Goal: Task Accomplishment & Management: Manage account settings

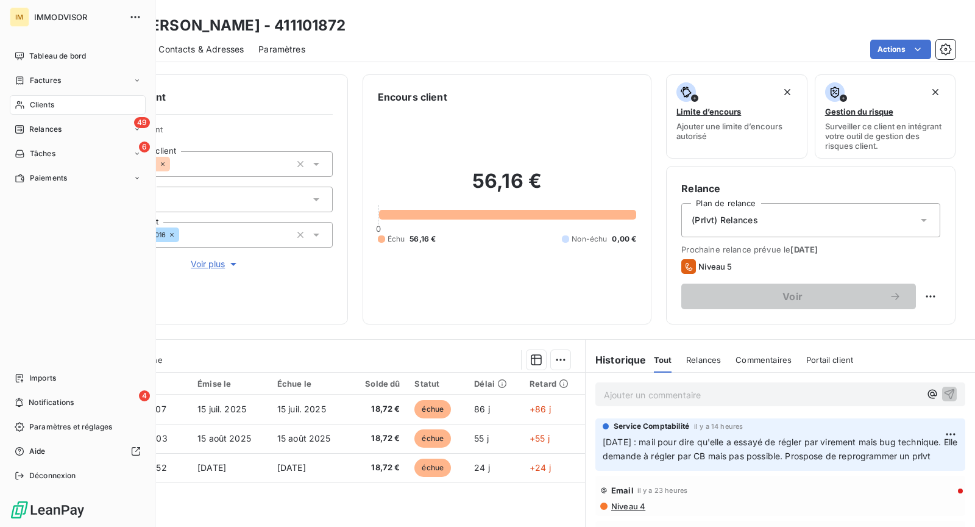
click at [32, 108] on span "Clients" at bounding box center [42, 104] width 24 height 11
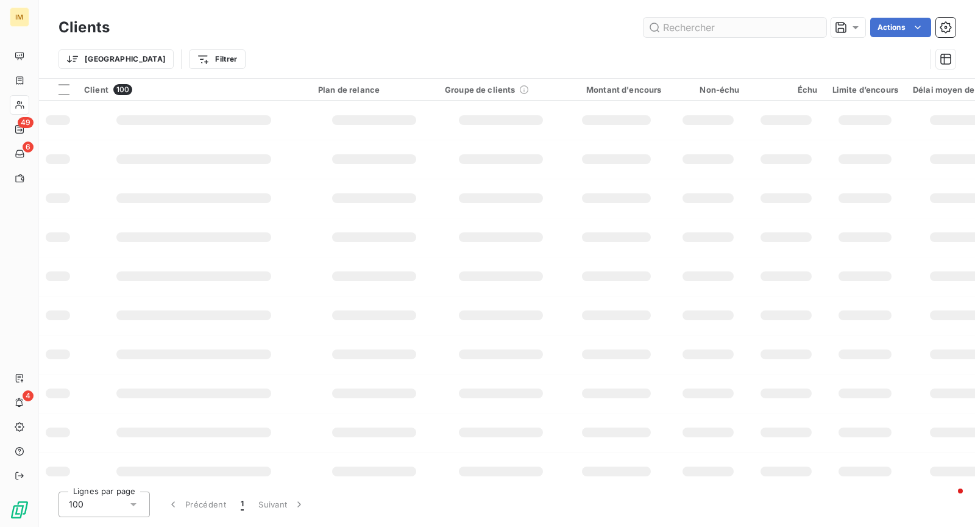
click at [707, 27] on input "text" at bounding box center [735, 28] width 183 height 20
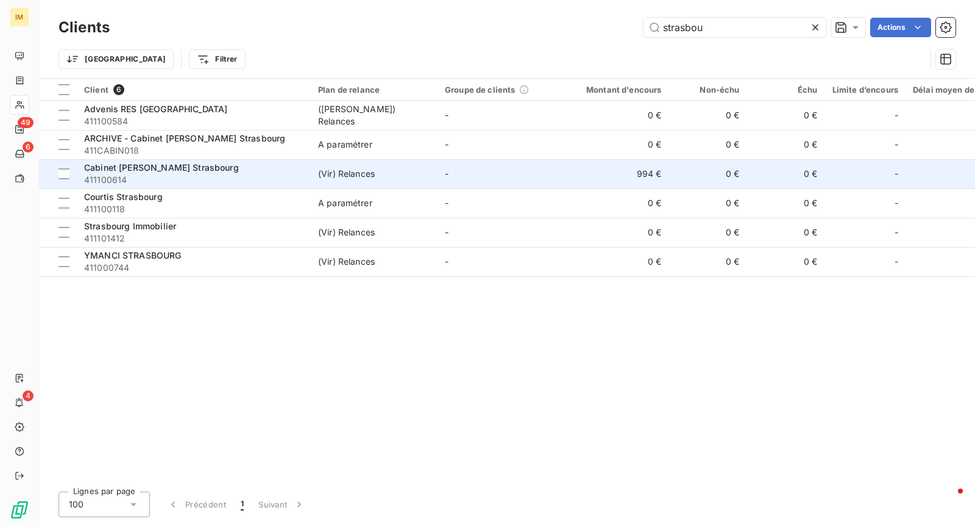
type input "strasbou"
click at [251, 182] on span "411100614" at bounding box center [193, 180] width 219 height 12
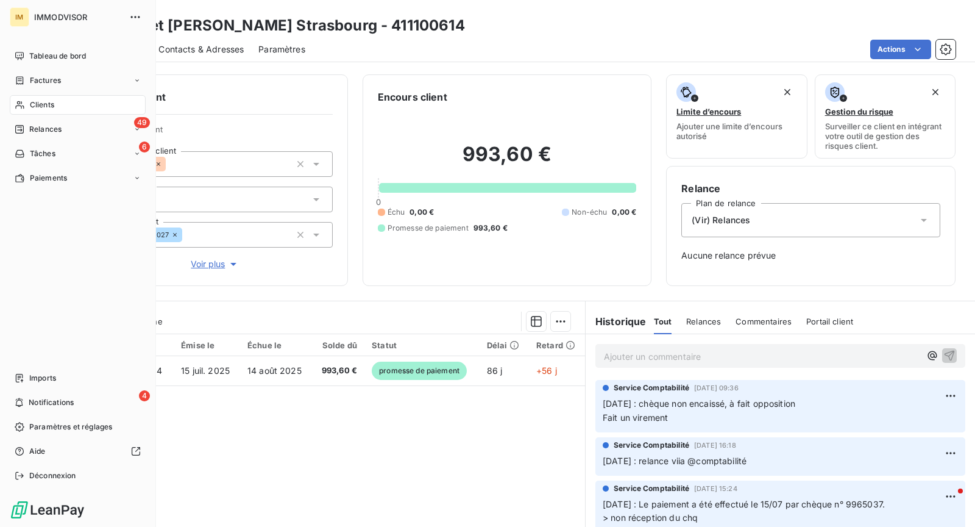
drag, startPoint x: 25, startPoint y: 99, endPoint x: 90, endPoint y: 93, distance: 65.4
click at [25, 99] on div "Clients" at bounding box center [78, 105] width 136 height 20
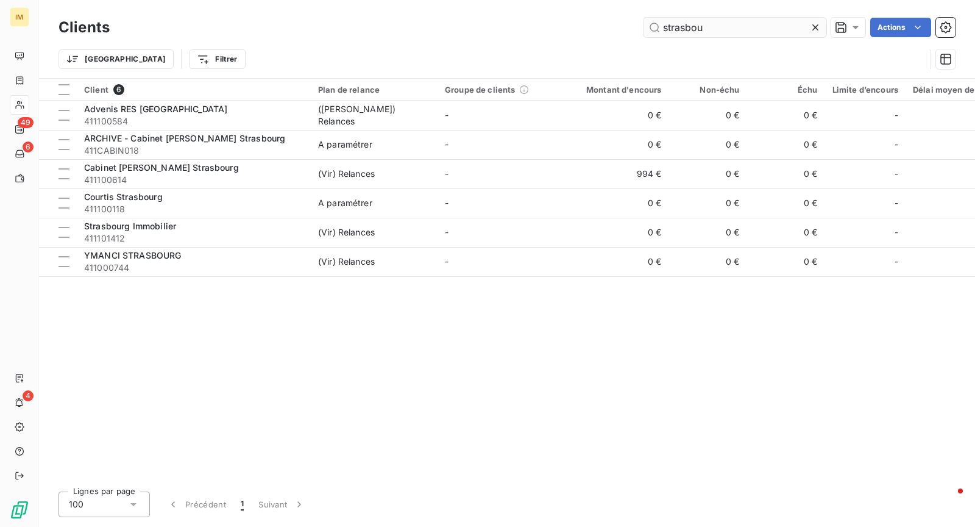
click at [701, 29] on input "strasbou" at bounding box center [735, 28] width 183 height 20
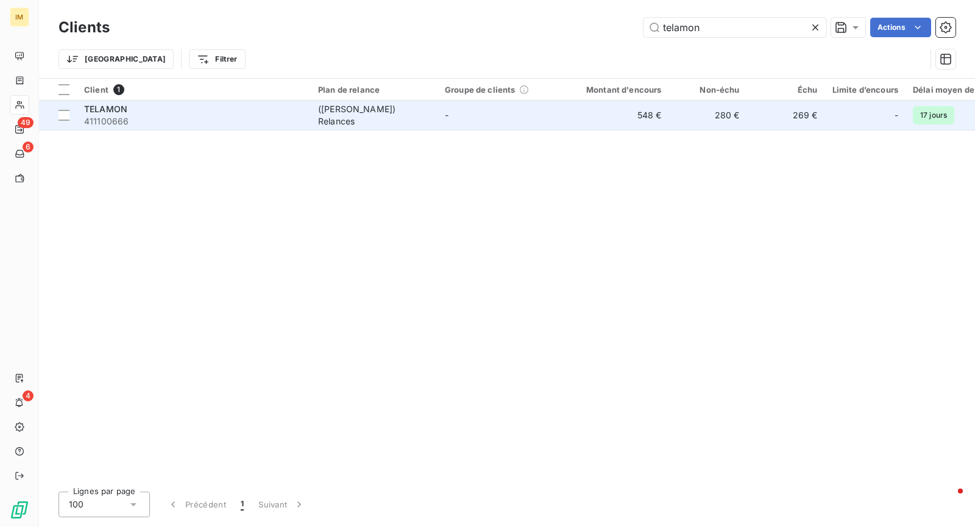
type input "telamon"
click at [283, 125] on span "411100666" at bounding box center [193, 121] width 219 height 12
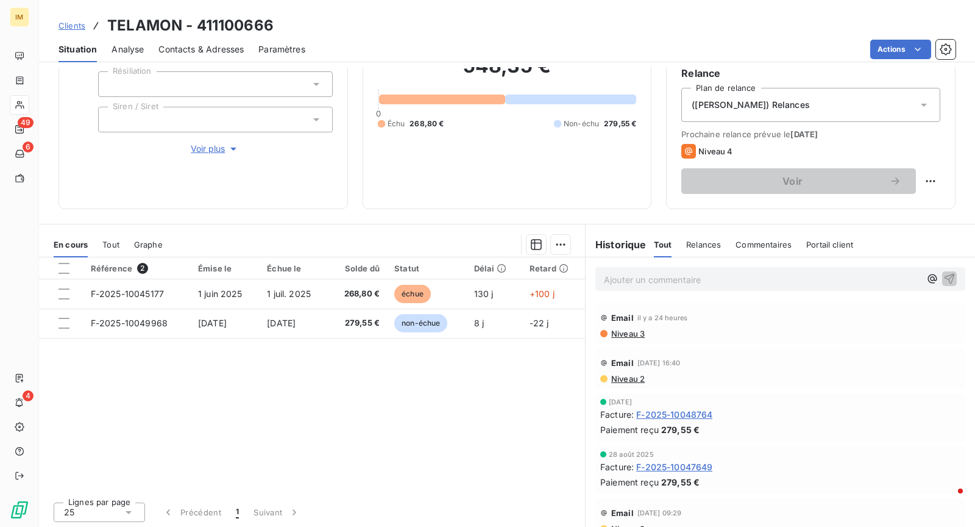
scroll to position [23, 0]
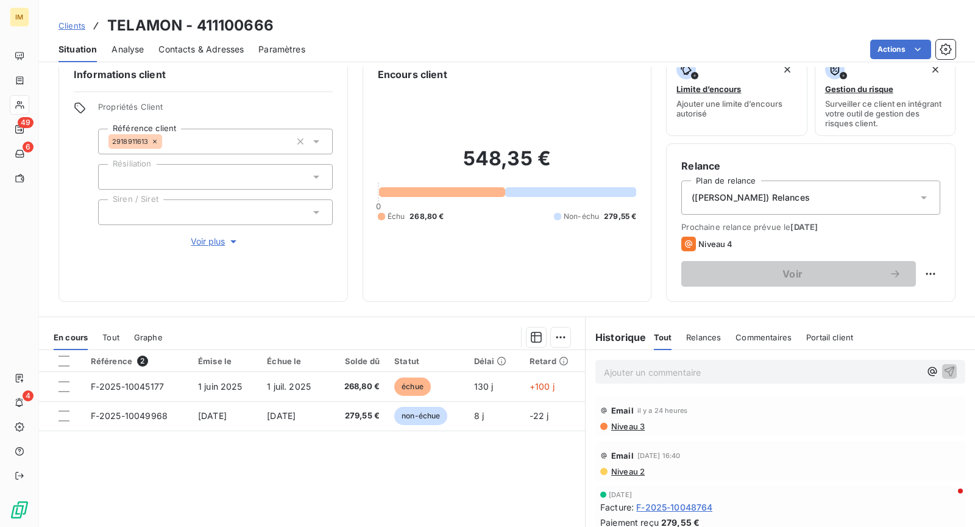
click at [678, 366] on p "Ajouter un commentaire ﻿" at bounding box center [762, 371] width 316 height 15
click at [925, 272] on html "IM 49 6 4 Clients TELAMON - 411100666 Situation Analyse Contacts & Adresses Par…" at bounding box center [487, 263] width 975 height 527
click at [834, 297] on div "Replanifier cette action" at bounding box center [870, 300] width 109 height 20
select select "9"
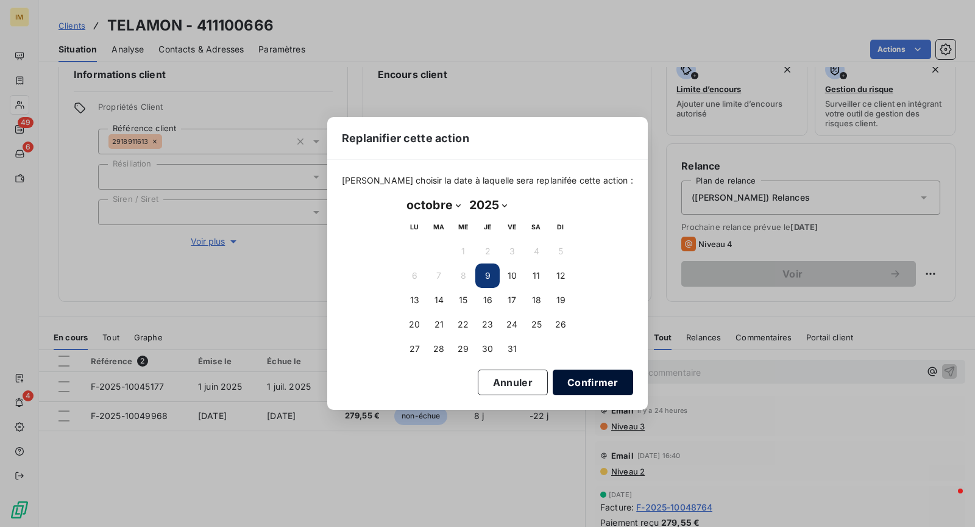
click at [569, 378] on button "Confirmer" at bounding box center [593, 382] width 80 height 26
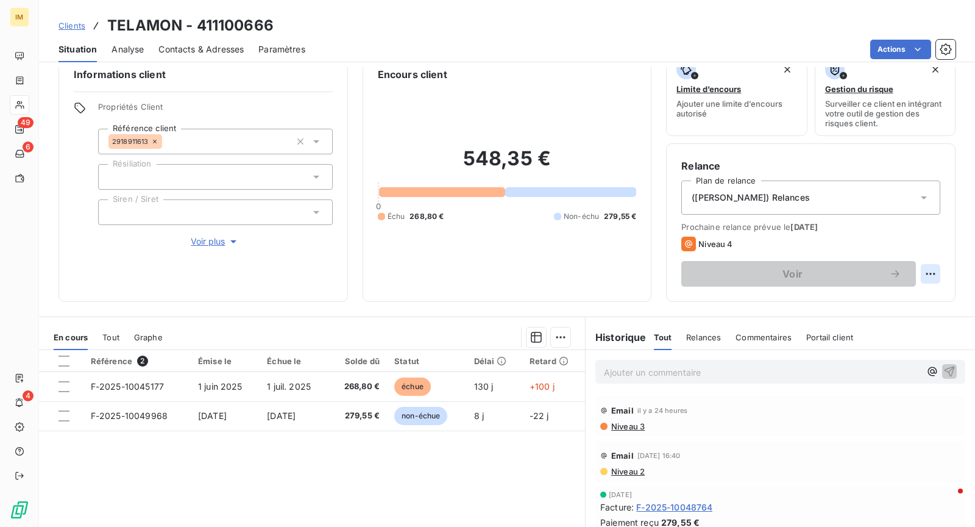
click at [911, 276] on div "Voir" at bounding box center [810, 274] width 259 height 26
click at [921, 274] on html "IM 49 6 4 Clients TELAMON - 411100666 Situation Analyse Contacts & Adresses Par…" at bounding box center [487, 263] width 975 height 527
drag, startPoint x: 912, startPoint y: 300, endPoint x: 898, endPoint y: 301, distance: 14.0
click at [912, 301] on div "Replanifier cette action" at bounding box center [870, 300] width 109 height 20
select select "9"
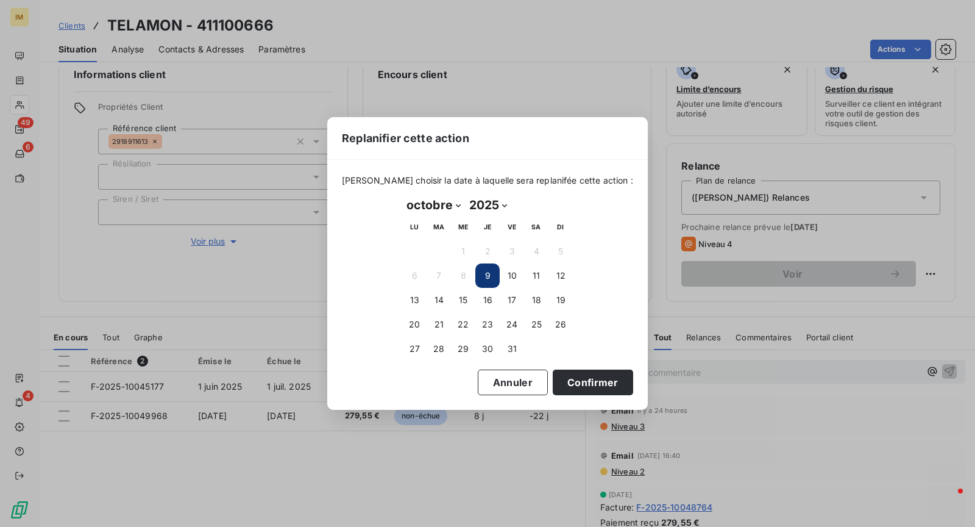
click at [491, 271] on button "9" at bounding box center [487, 275] width 24 height 24
drag, startPoint x: 492, startPoint y: 274, endPoint x: 547, endPoint y: 344, distance: 89.4
click at [492, 274] on button "9" at bounding box center [487, 275] width 24 height 24
click at [578, 389] on button "Confirmer" at bounding box center [593, 382] width 80 height 26
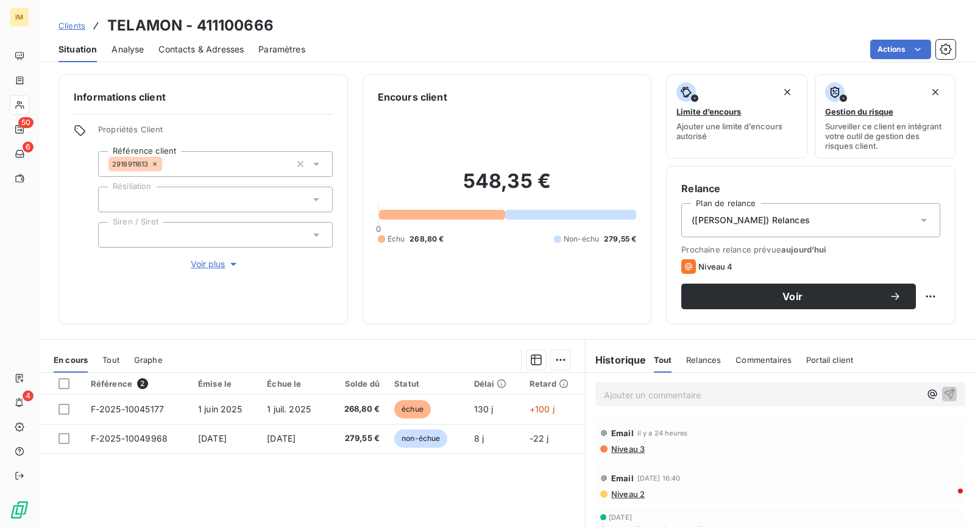
drag, startPoint x: 802, startPoint y: 293, endPoint x: 800, endPoint y: 310, distance: 17.2
click at [803, 294] on span "Voir" at bounding box center [792, 296] width 193 height 10
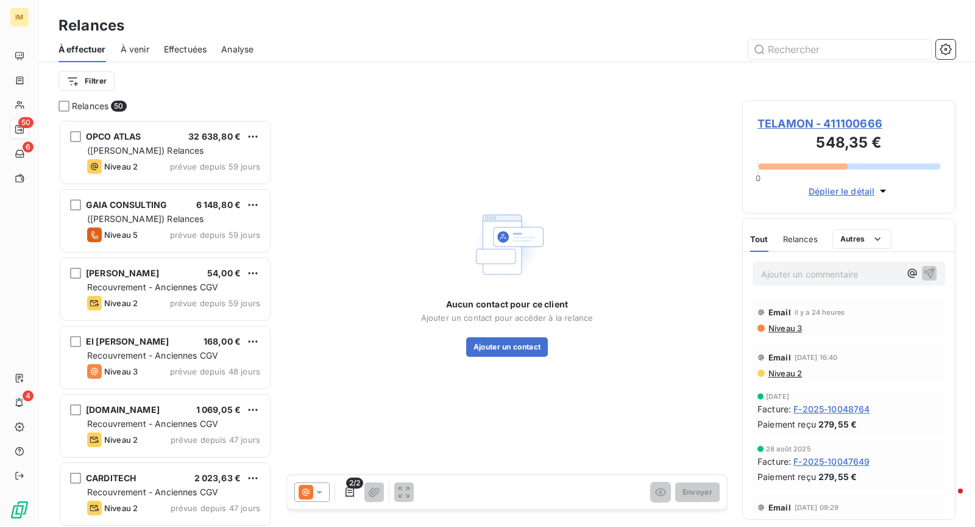
scroll to position [397, 203]
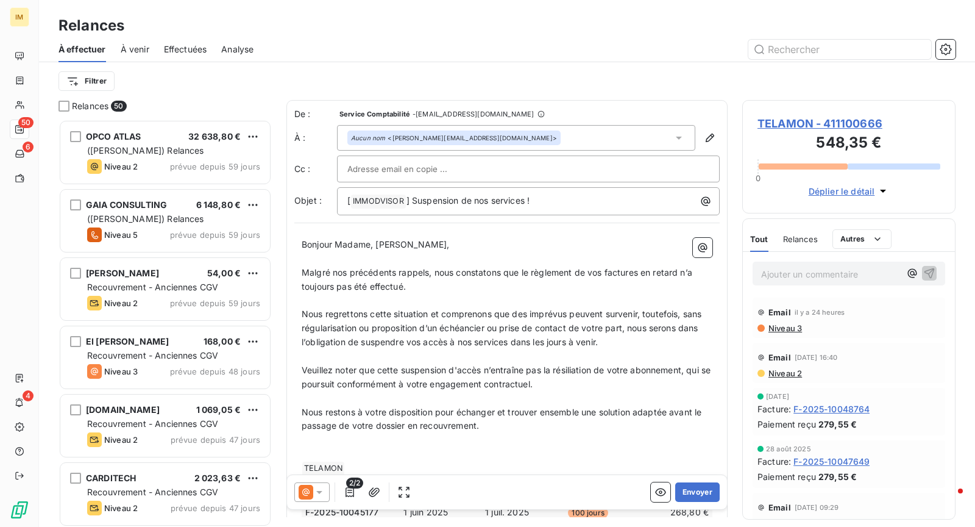
click at [313, 497] on icon at bounding box center [319, 492] width 12 height 12
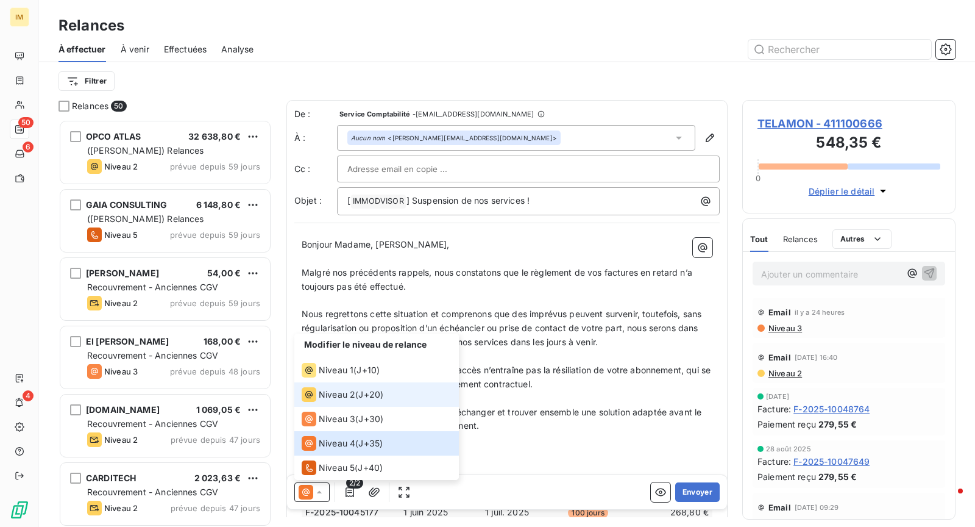
click at [339, 399] on span "Niveau 2" at bounding box center [337, 394] width 37 height 12
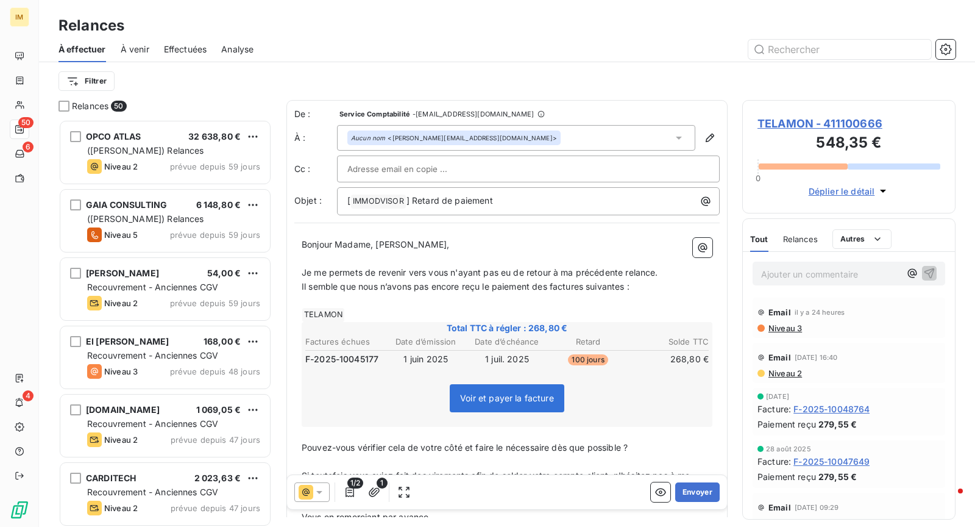
click at [547, 168] on div at bounding box center [528, 169] width 362 height 18
click at [599, 163] on input "text" at bounding box center [528, 169] width 362 height 18
drag, startPoint x: 593, startPoint y: 169, endPoint x: 592, endPoint y: 176, distance: 6.7
click at [593, 169] on div at bounding box center [528, 169] width 362 height 18
click at [567, 52] on div at bounding box center [612, 50] width 688 height 20
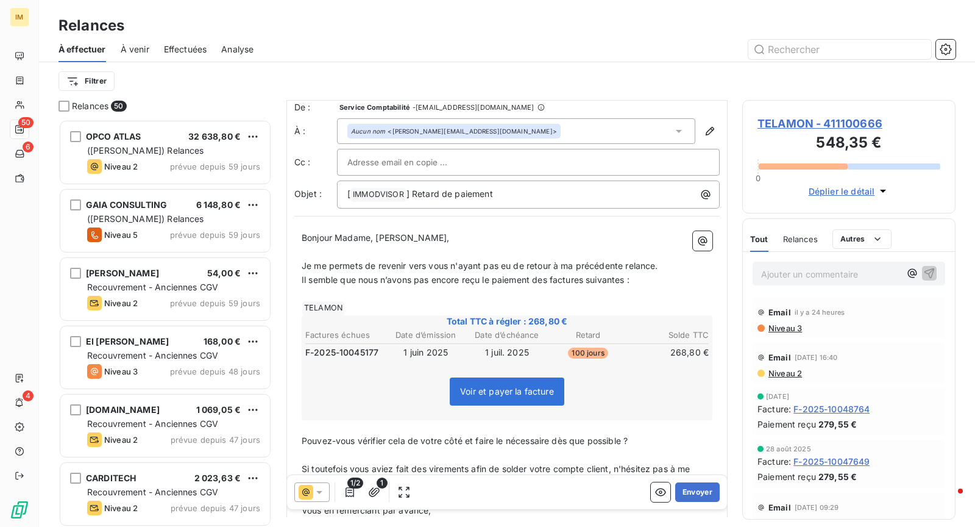
scroll to position [26, 0]
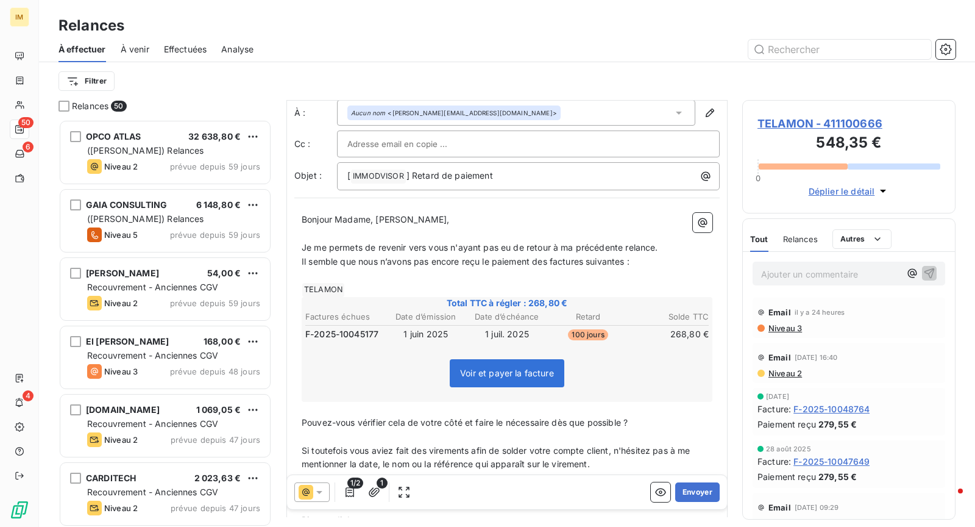
drag, startPoint x: 653, startPoint y: 248, endPoint x: 286, endPoint y: 244, distance: 366.9
click at [286, 244] on div "De : Service Comptabilité - [EMAIL_ADDRESS][DOMAIN_NAME] À : Aucun nom <[PERSON…" at bounding box center [506, 371] width 441 height 592
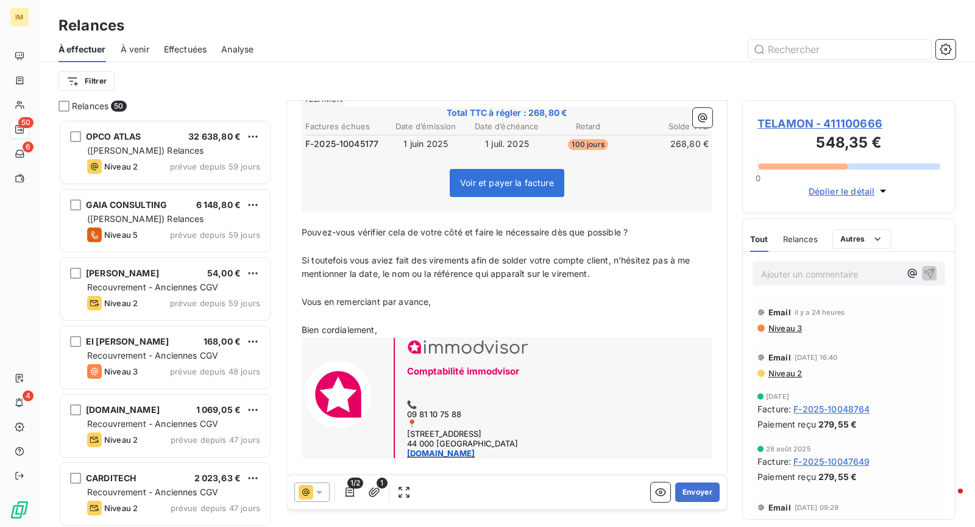
scroll to position [220, 0]
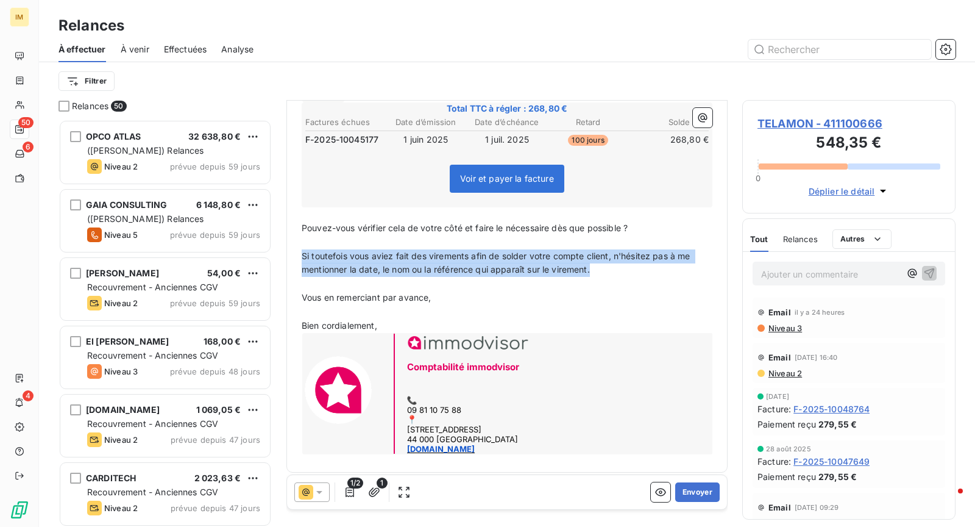
drag, startPoint x: 481, startPoint y: 260, endPoint x: 293, endPoint y: 252, distance: 187.9
click at [294, 252] on div "Bonjour Madame, Monsieur, ﻿ Nous avons bien reçu votre règlement et nous vous e…" at bounding box center [506, 237] width 425 height 453
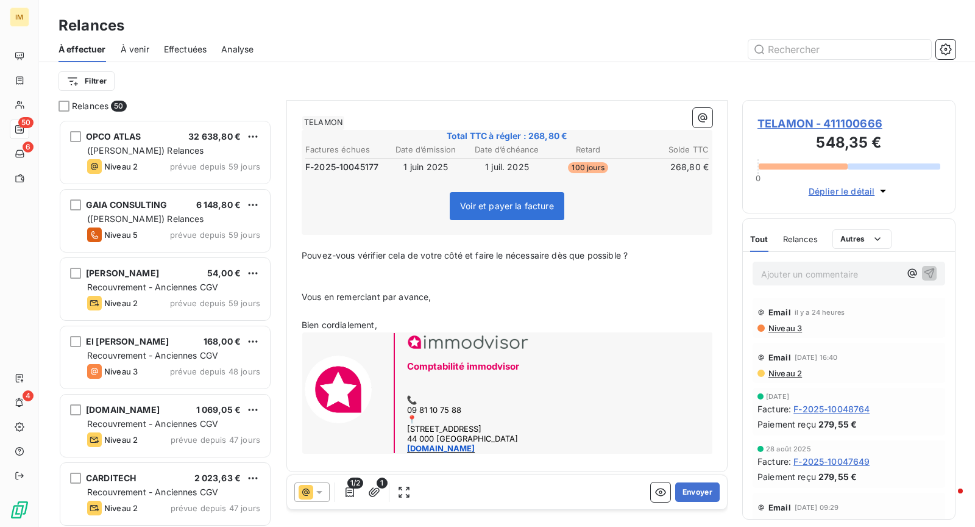
scroll to position [178, 0]
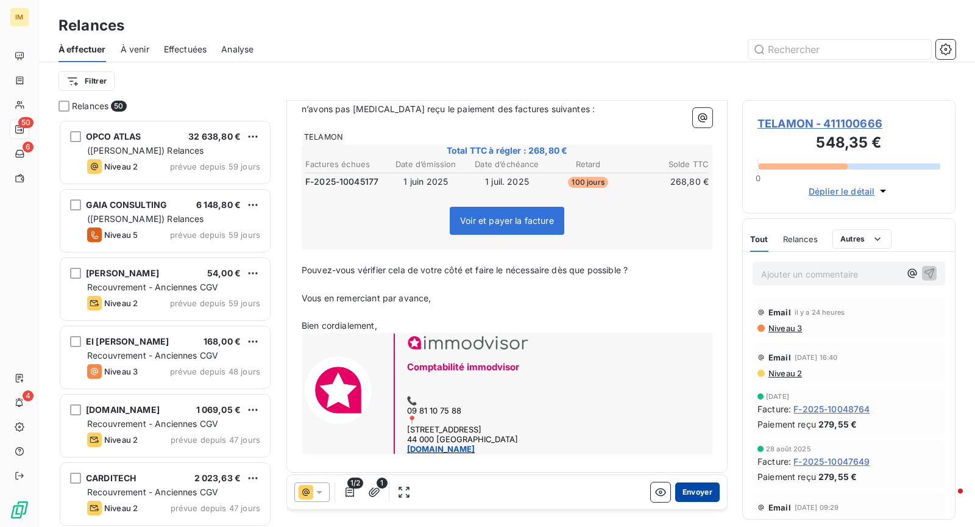
click at [702, 500] on button "Envoyer" at bounding box center [697, 492] width 44 height 20
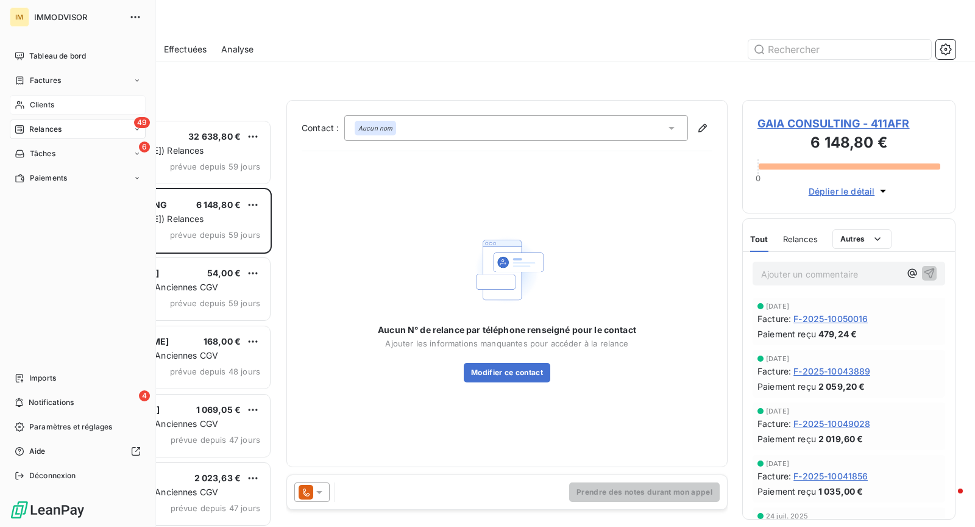
click at [51, 112] on div "Clients" at bounding box center [78, 105] width 136 height 20
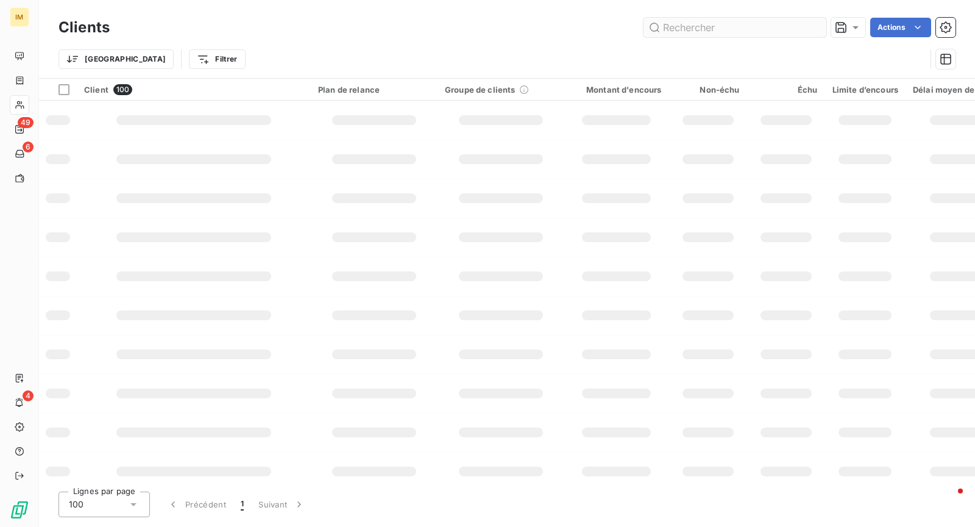
click at [705, 18] on div "Clients Actions" at bounding box center [507, 28] width 897 height 26
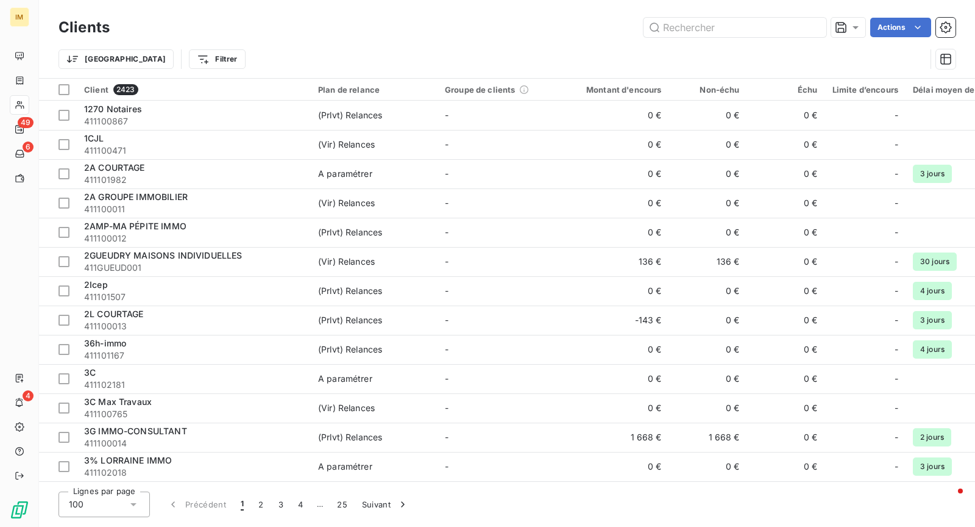
click at [733, 42] on div "Trier Filtrer" at bounding box center [507, 59] width 897 height 38
click at [734, 32] on input "text" at bounding box center [735, 28] width 183 height 20
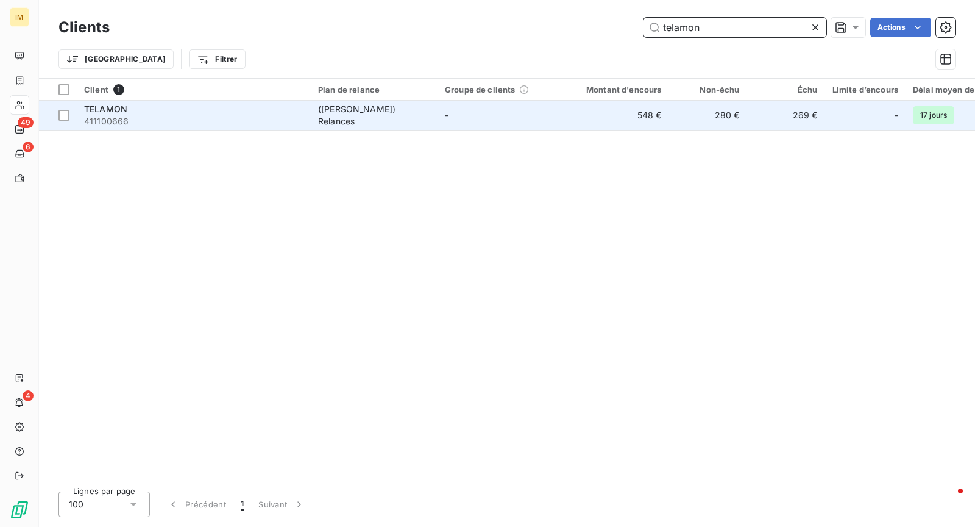
type input "telamon"
click at [238, 107] on div "TELAMON" at bounding box center [193, 109] width 219 height 12
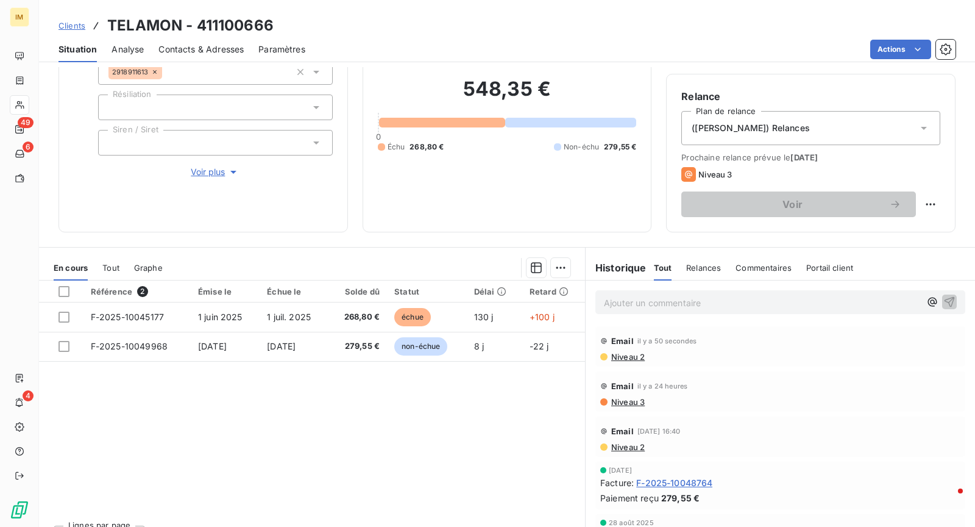
scroll to position [115, 0]
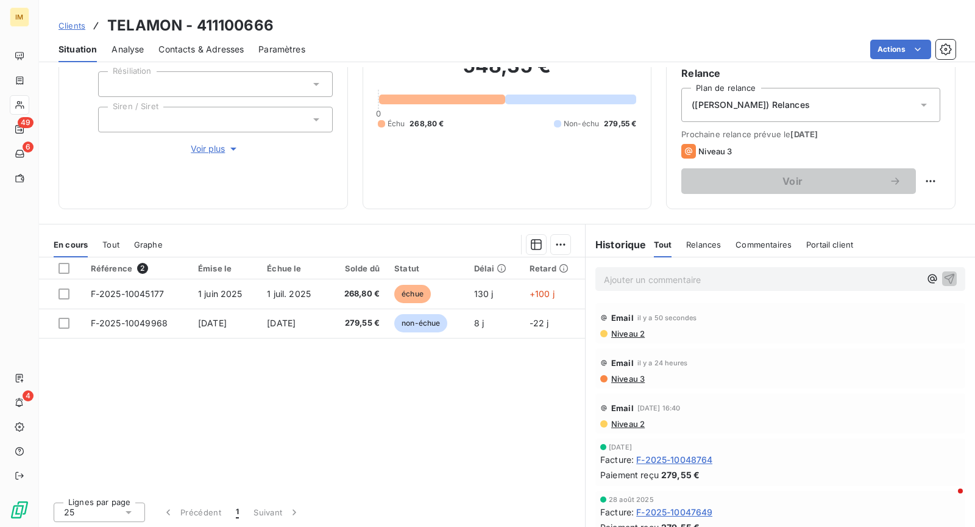
click at [625, 334] on span "Niveau 2" at bounding box center [627, 334] width 35 height 10
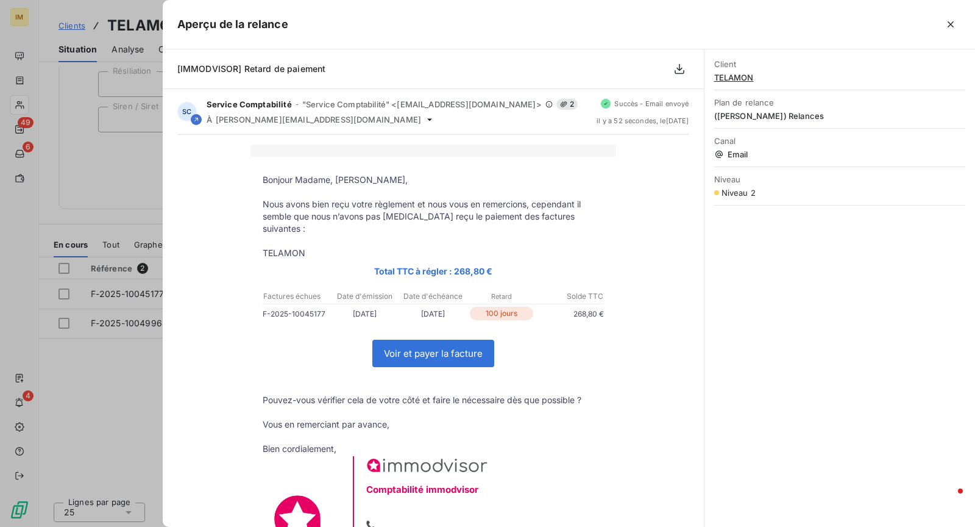
click at [101, 389] on div at bounding box center [487, 263] width 975 height 527
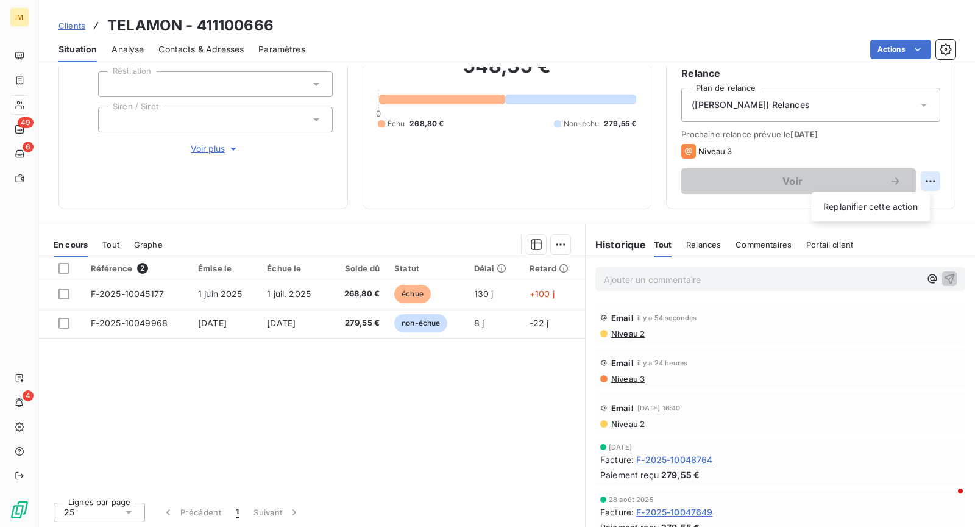
click at [928, 180] on html "IM 49 6 4 Clients TELAMON - 411100666 Situation Analyse Contacts & Adresses Par…" at bounding box center [487, 263] width 975 height 527
click at [893, 207] on div "Replanifier cette action" at bounding box center [870, 207] width 109 height 20
select select "9"
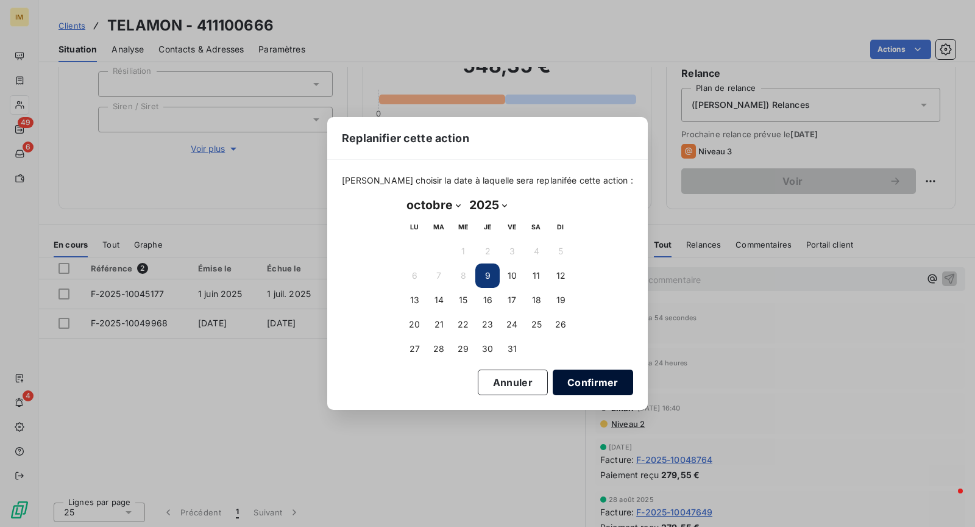
click at [586, 375] on button "Confirmer" at bounding box center [593, 382] width 80 height 26
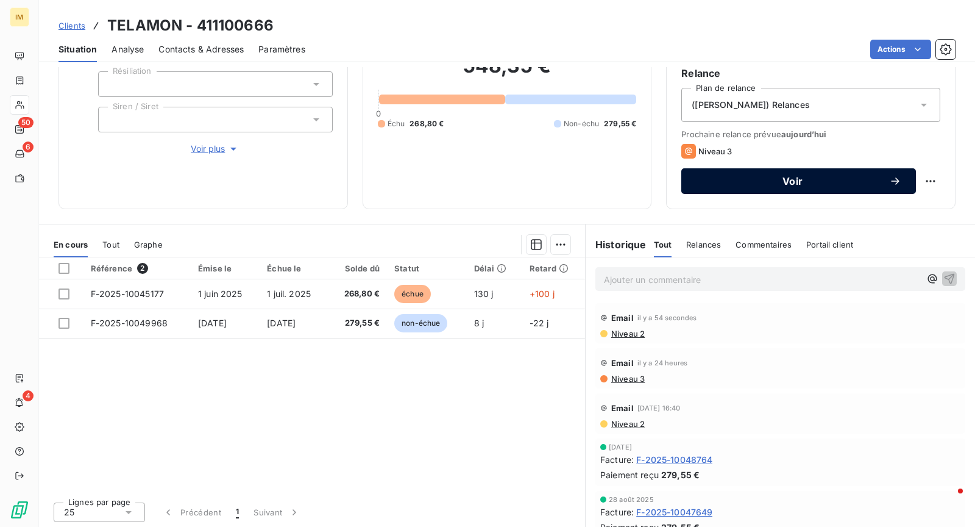
click at [836, 187] on button "Voir" at bounding box center [798, 181] width 235 height 26
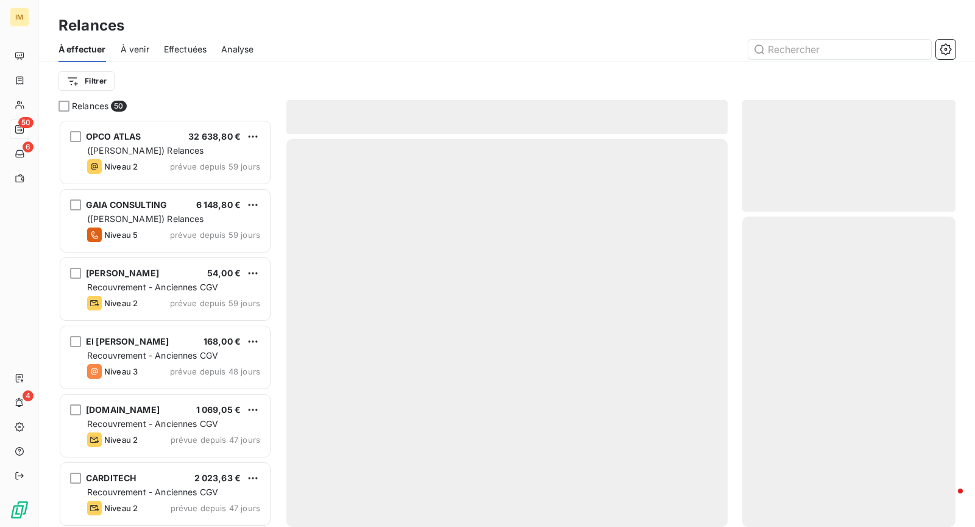
scroll to position [397, 203]
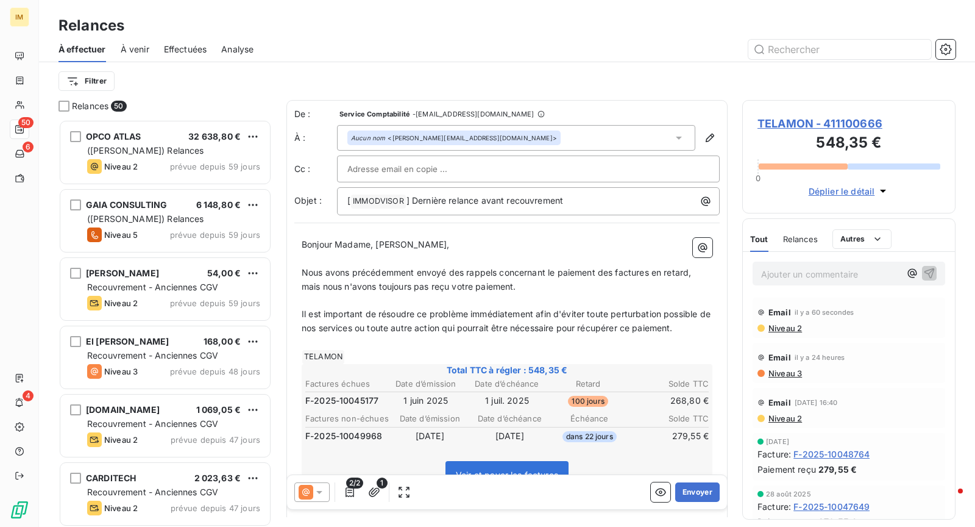
click at [305, 494] on icon at bounding box center [306, 492] width 15 height 15
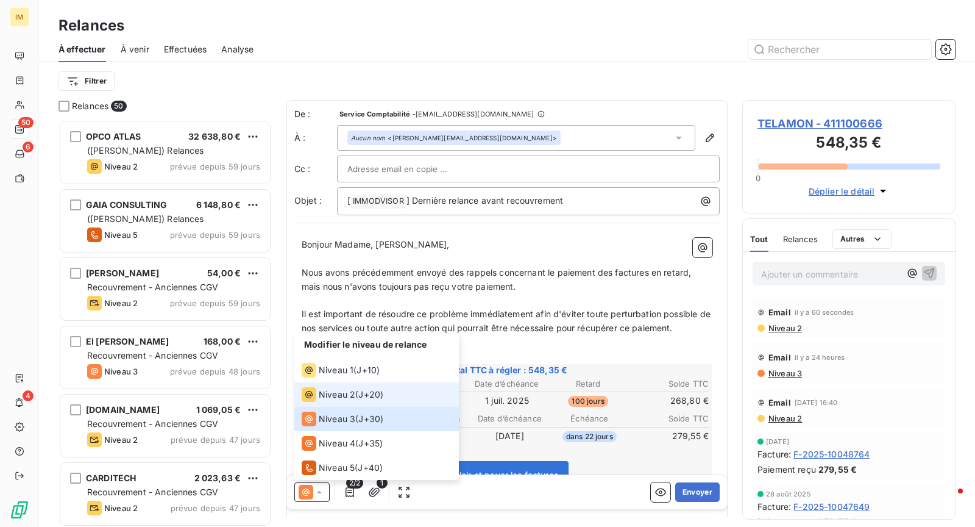
click at [355, 395] on div "Niveau 2 ( J+20 )" at bounding box center [343, 394] width 82 height 15
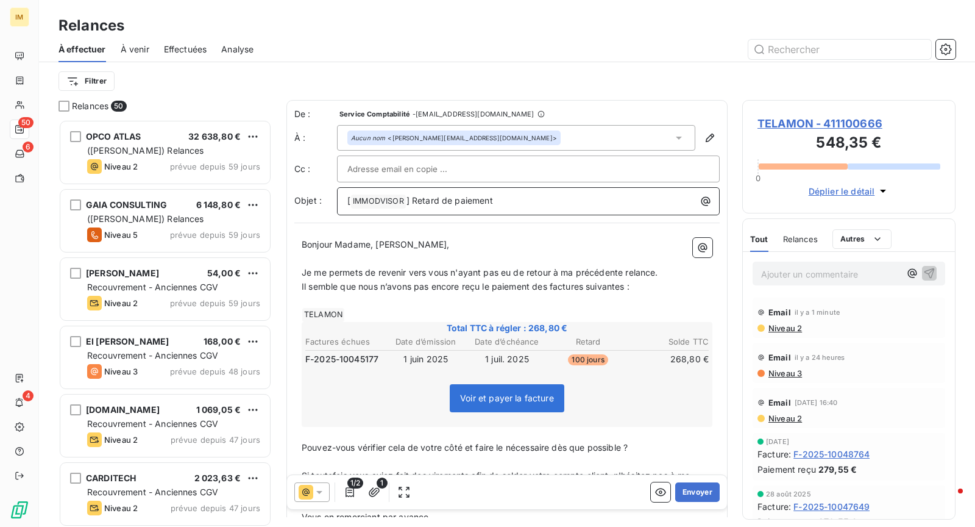
click at [466, 199] on span "] Retard de paiement" at bounding box center [450, 200] width 87 height 10
click at [412, 199] on span "] Retard de paiement" at bounding box center [450, 200] width 87 height 10
click at [607, 294] on p "﻿" at bounding box center [507, 301] width 411 height 14
drag, startPoint x: 691, startPoint y: 443, endPoint x: 577, endPoint y: 345, distance: 150.4
click at [577, 345] on div "Bonjour Madame, Monsieur, ﻿ Je me permets de revenir vers vous n'ayant pas eu d…" at bounding box center [507, 457] width 411 height 439
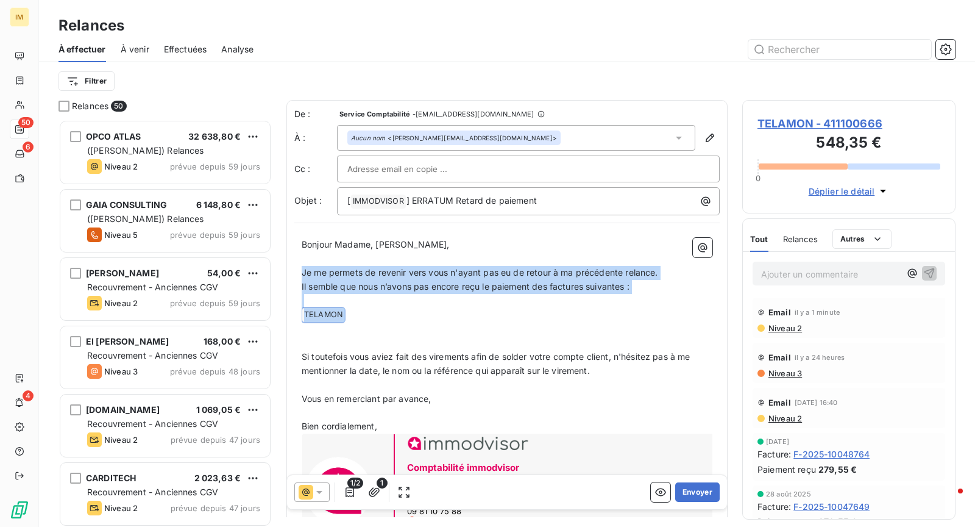
drag, startPoint x: 377, startPoint y: 325, endPoint x: 302, endPoint y: 277, distance: 88.8
click at [302, 277] on div "Bonjour Madame, Monsieur, ﻿ Je me permets de revenir vers vous n'ayant pas eu d…" at bounding box center [507, 398] width 411 height 320
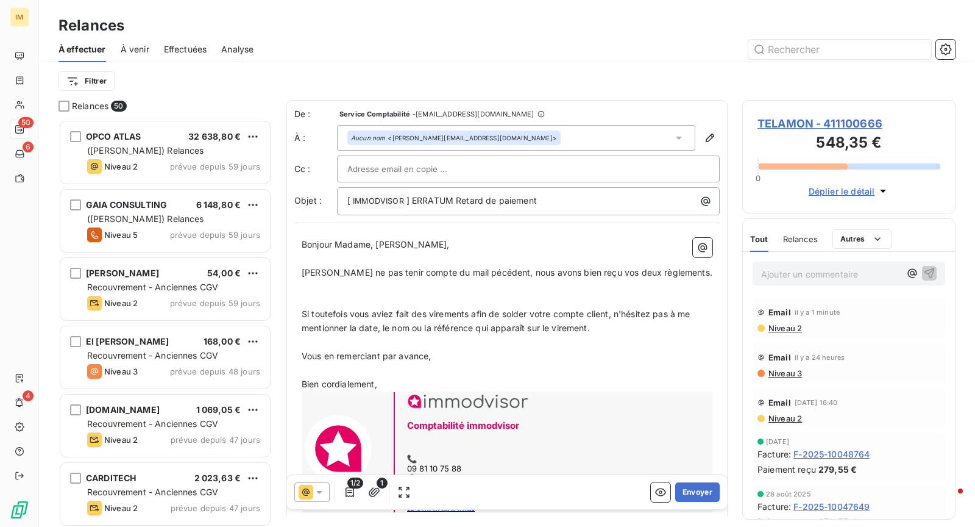
drag, startPoint x: 438, startPoint y: 355, endPoint x: 296, endPoint y: 288, distance: 157.0
click at [296, 288] on div "Bonjour Madame, Monsieur, ﻿ [PERSON_NAME] ne pas tenir compte du mail pécédent,…" at bounding box center [506, 376] width 425 height 293
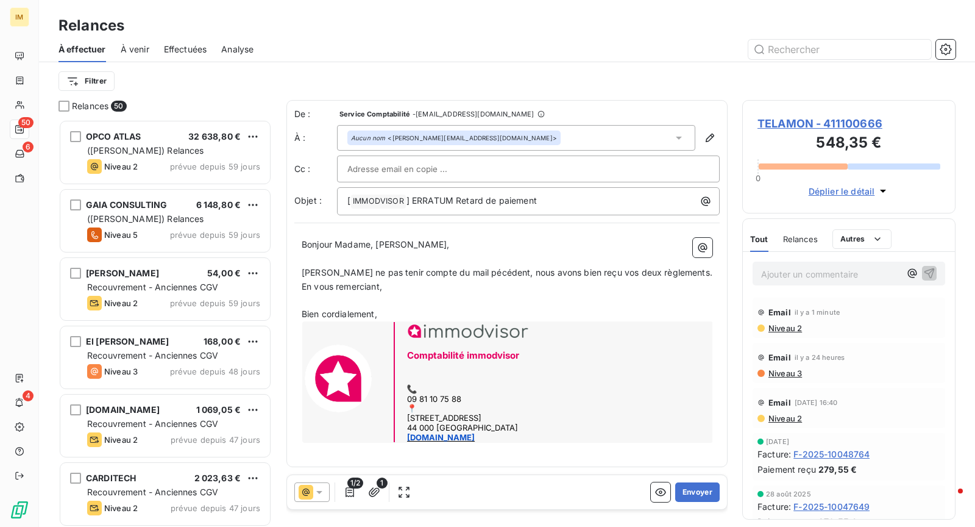
click at [481, 272] on span "[PERSON_NAME] ne pas tenir compte du mail pécédent, nous avons bien reçu vos de…" at bounding box center [507, 272] width 411 height 10
drag, startPoint x: 455, startPoint y: 271, endPoint x: 478, endPoint y: 299, distance: 36.0
click at [456, 271] on span "[PERSON_NAME] ne pas tenir compte du mail pécédent, nous avons bien reçu vos de…" at bounding box center [507, 272] width 411 height 10
click at [473, 304] on p "﻿" at bounding box center [507, 301] width 411 height 14
click at [360, 493] on div "1/2 1" at bounding box center [353, 492] width 119 height 20
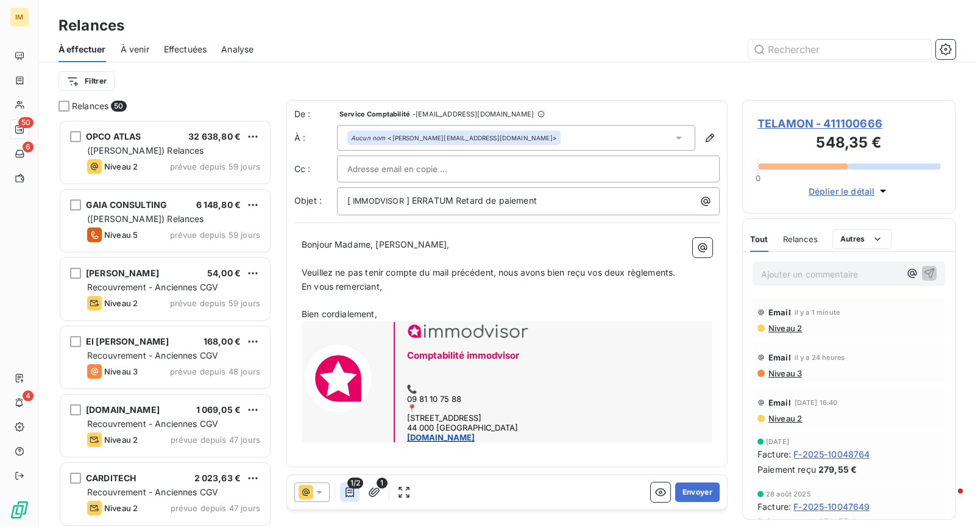
click at [352, 493] on icon "button" at bounding box center [350, 492] width 12 height 12
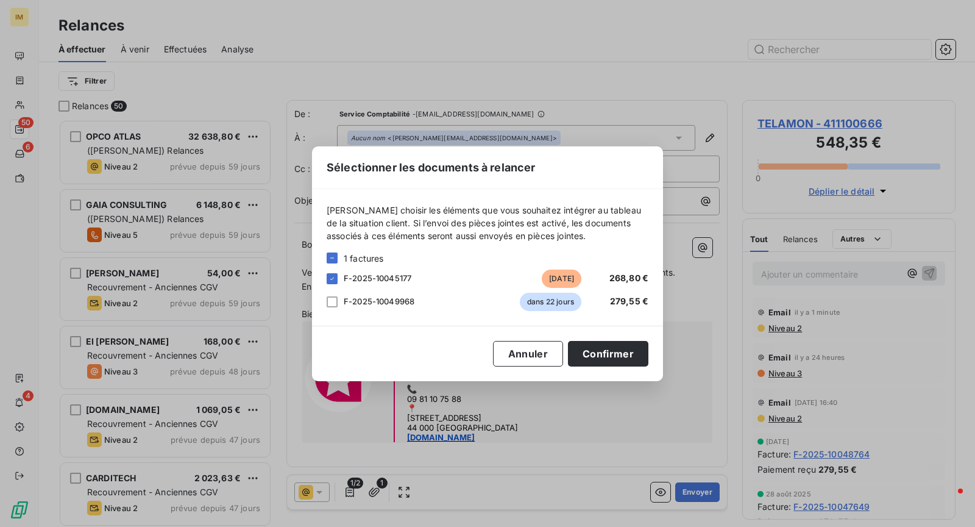
click at [362, 277] on span "F-2025-10045177" at bounding box center [378, 278] width 68 height 10
click at [332, 277] on icon at bounding box center [332, 278] width 7 height 7
drag, startPoint x: 394, startPoint y: 281, endPoint x: 387, endPoint y: 281, distance: 6.7
click at [393, 281] on span "F-2025-10045177" at bounding box center [378, 278] width 68 height 10
drag, startPoint x: 536, startPoint y: 349, endPoint x: 564, endPoint y: 362, distance: 31.6
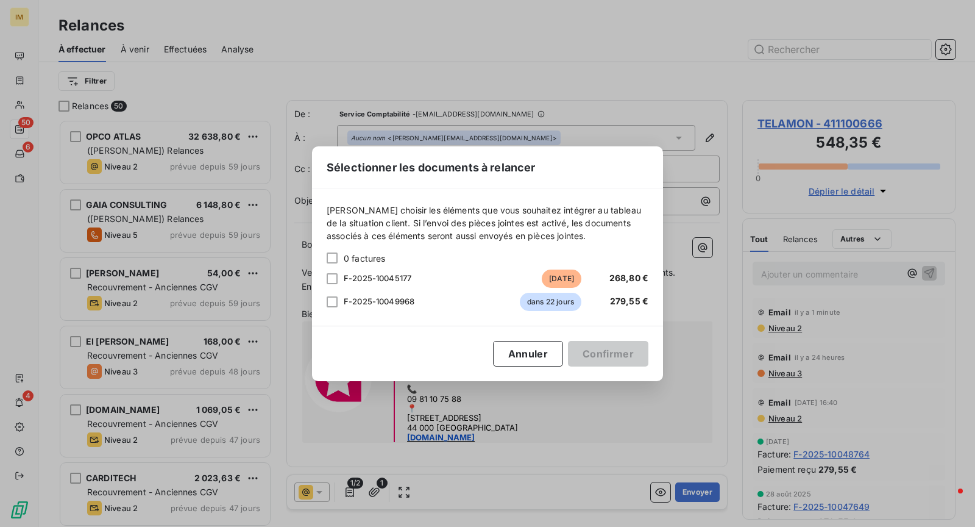
click at [537, 349] on button "Annuler" at bounding box center [528, 354] width 70 height 26
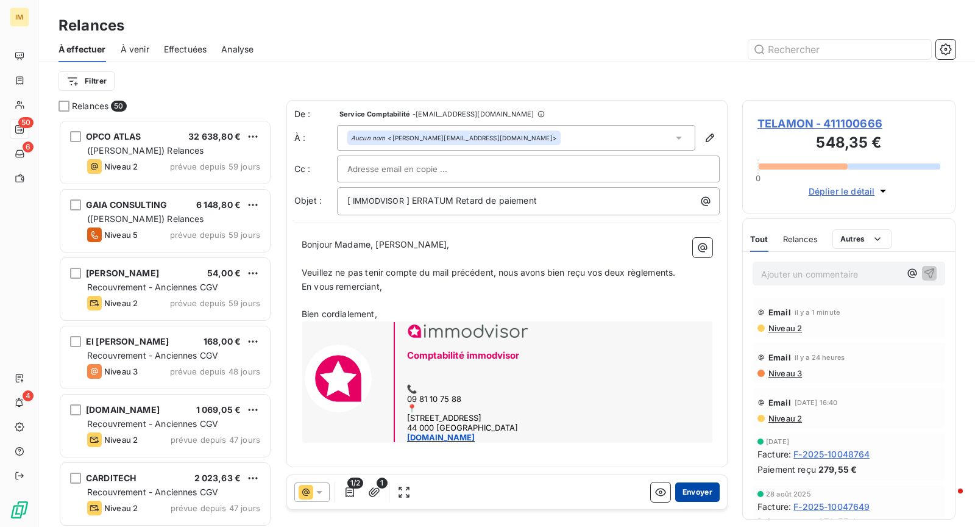
click at [702, 492] on button "Envoyer" at bounding box center [697, 492] width 44 height 20
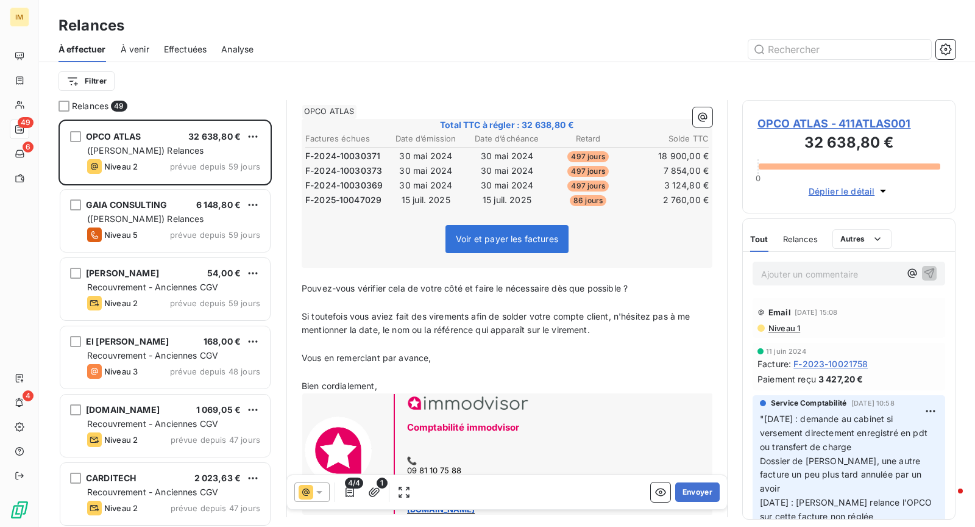
scroll to position [263, 0]
